Goal: Transaction & Acquisition: Purchase product/service

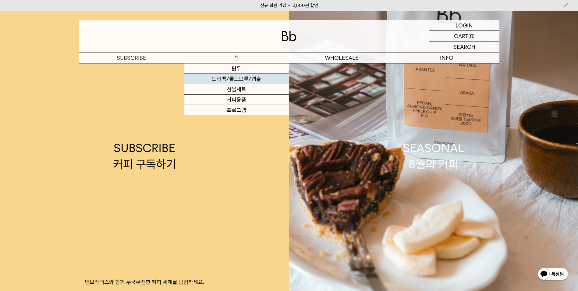
click at [237, 79] on link "드립백/콜드브루/캡슐" at bounding box center [236, 79] width 105 height 10
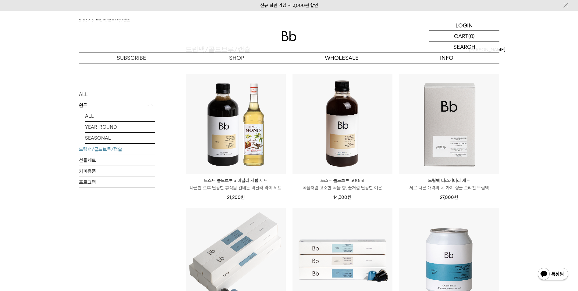
scroll to position [61, 0]
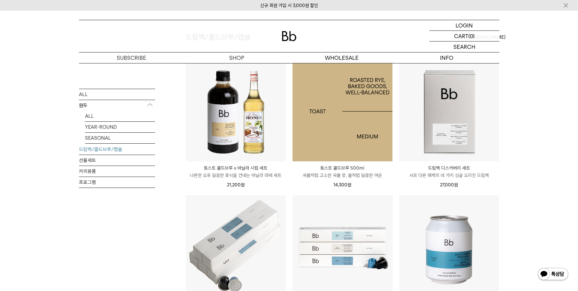
click at [345, 96] on img at bounding box center [343, 111] width 100 height 100
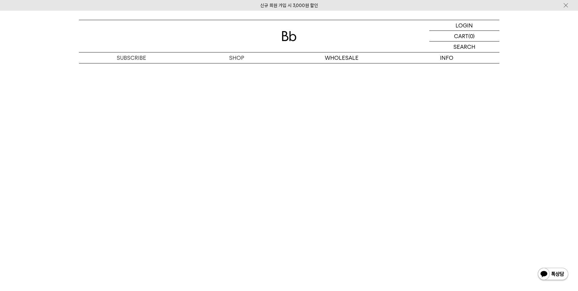
scroll to position [1006, 0]
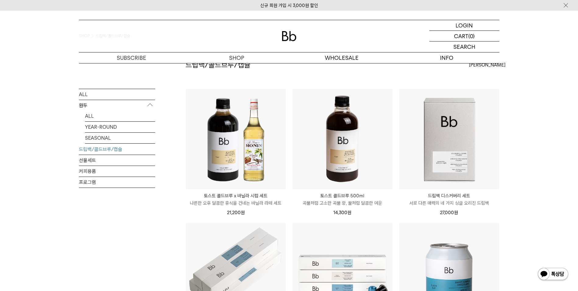
scroll to position [61, 0]
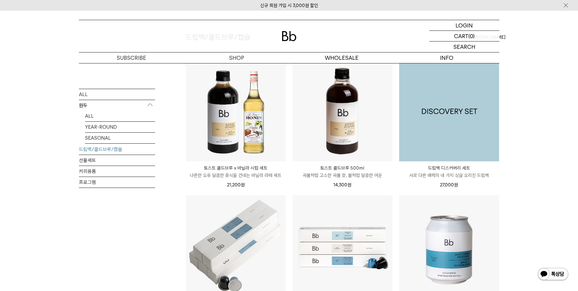
click at [457, 119] on img at bounding box center [449, 111] width 100 height 100
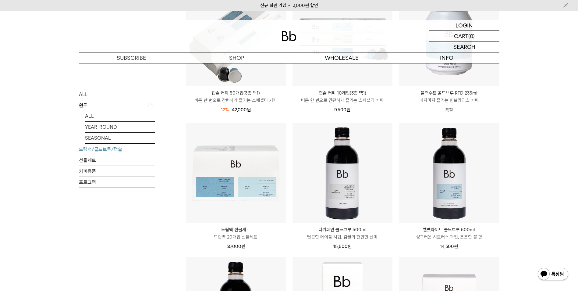
scroll to position [305, 0]
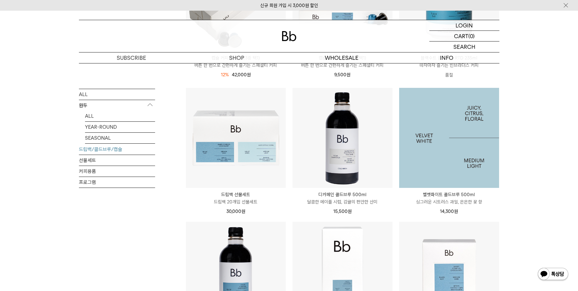
click at [441, 134] on img at bounding box center [449, 138] width 100 height 100
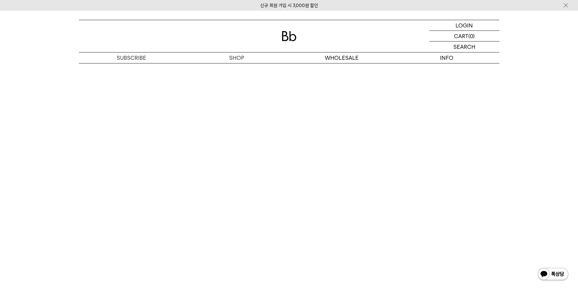
scroll to position [1097, 0]
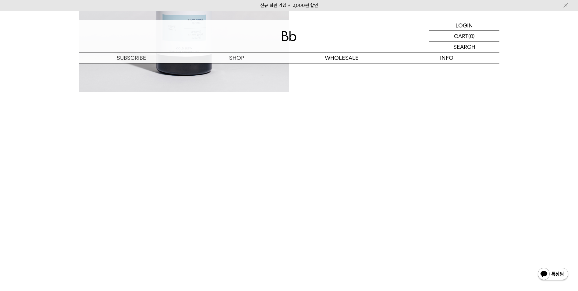
scroll to position [640, 0]
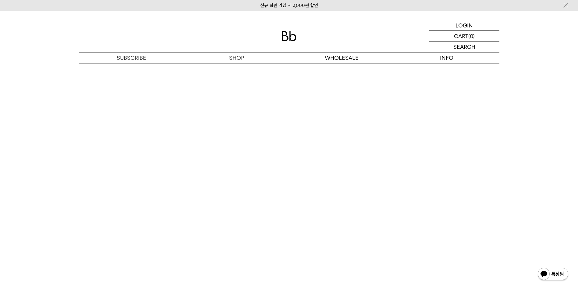
scroll to position [1097, 0]
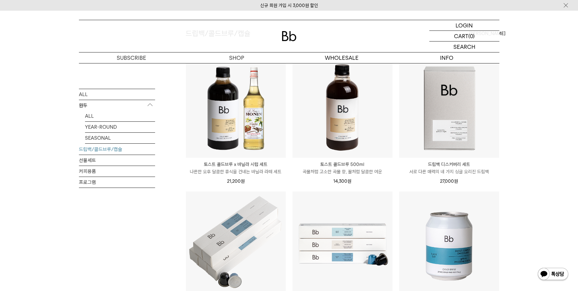
scroll to position [61, 0]
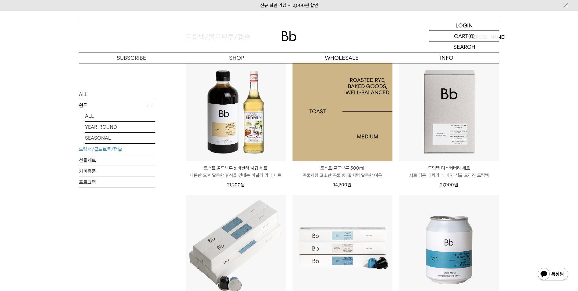
click at [376, 131] on img at bounding box center [343, 111] width 100 height 100
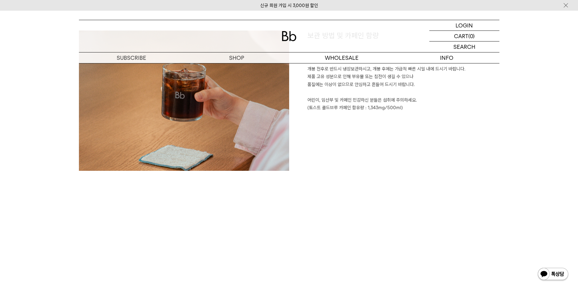
scroll to position [915, 0]
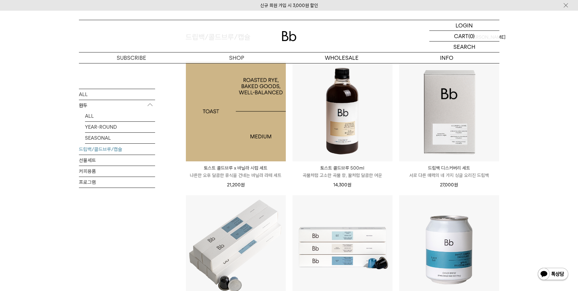
click at [230, 123] on img at bounding box center [236, 111] width 100 height 100
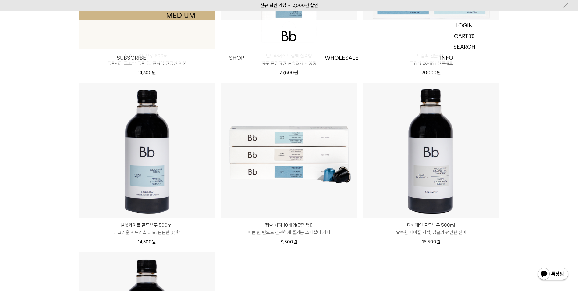
scroll to position [1585, 0]
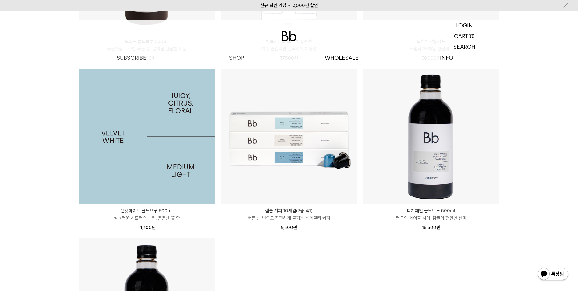
click at [160, 160] on img at bounding box center [147, 137] width 136 height 136
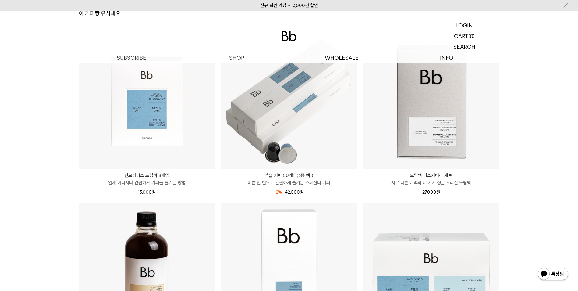
scroll to position [1250, 0]
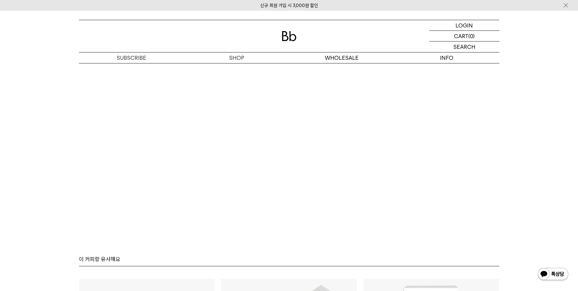
scroll to position [1158, 0]
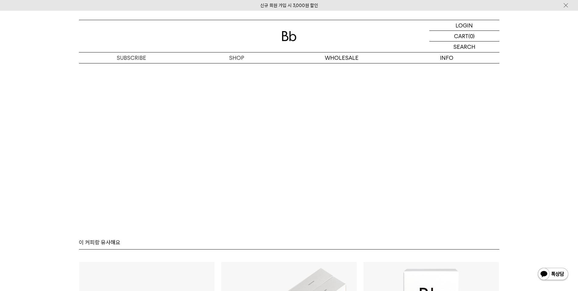
scroll to position [1210, 0]
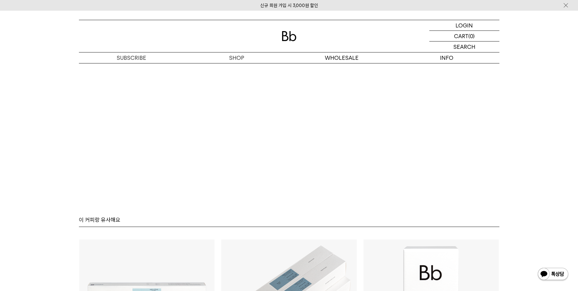
scroll to position [1210, 0]
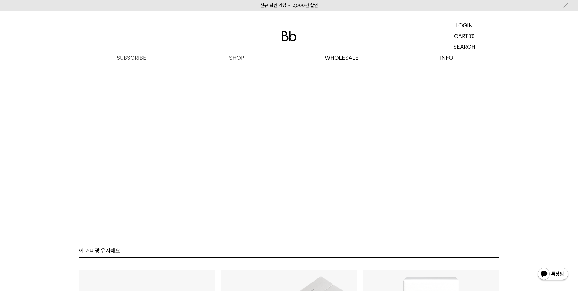
scroll to position [1149, 0]
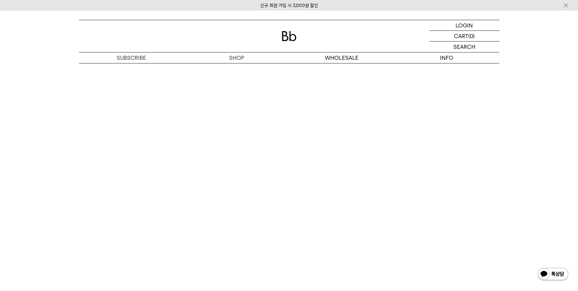
scroll to position [844, 0]
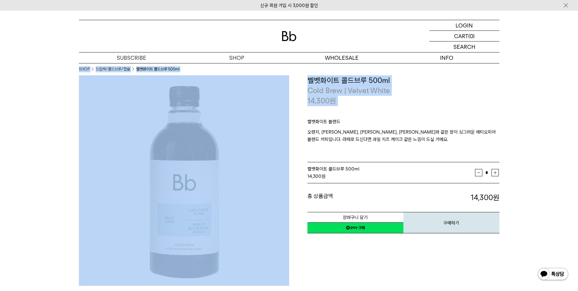
drag, startPoint x: 445, startPoint y: 60, endPoint x: 292, endPoint y: 128, distance: 167.4
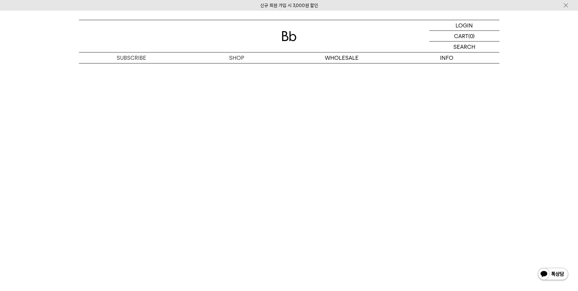
scroll to position [915, 0]
